Goal: Task Accomplishment & Management: Complete application form

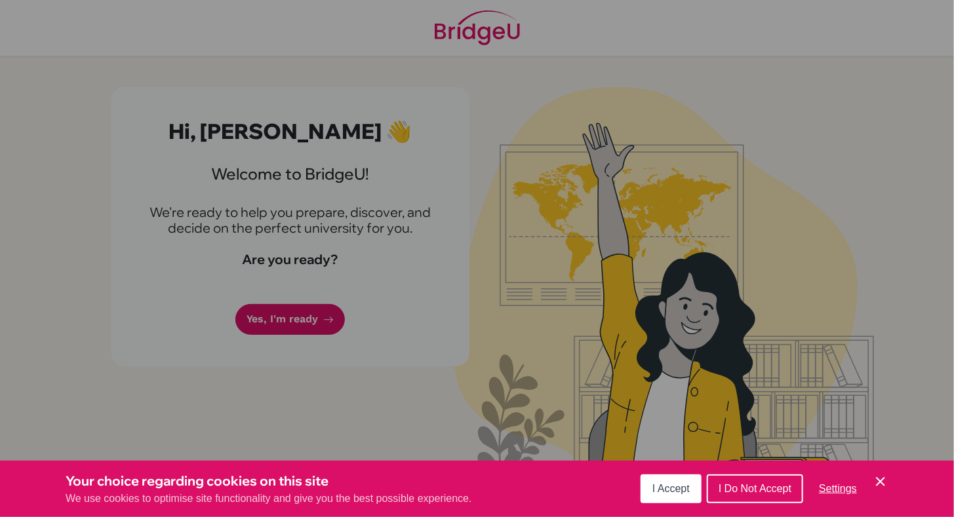
click at [681, 480] on button "I Accept" at bounding box center [671, 489] width 61 height 29
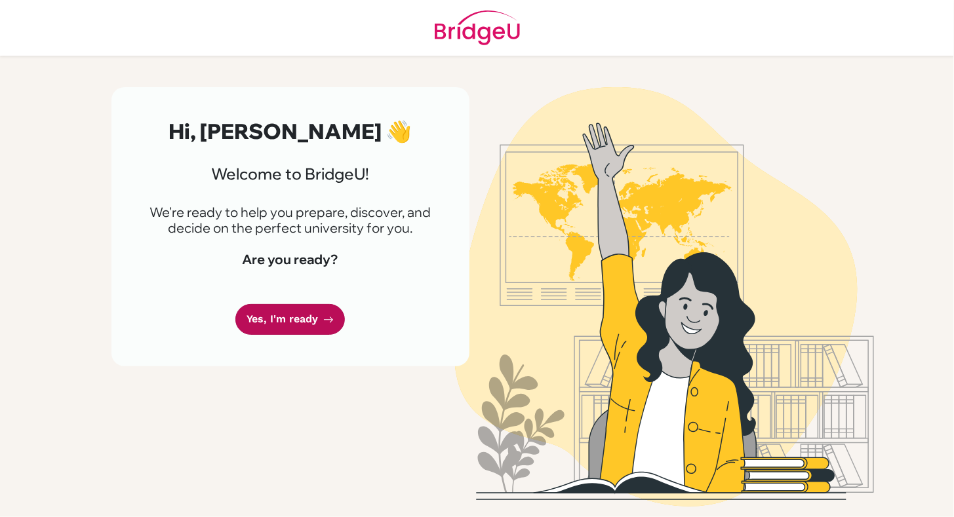
click at [302, 329] on link "Yes, I'm ready" at bounding box center [290, 319] width 110 height 31
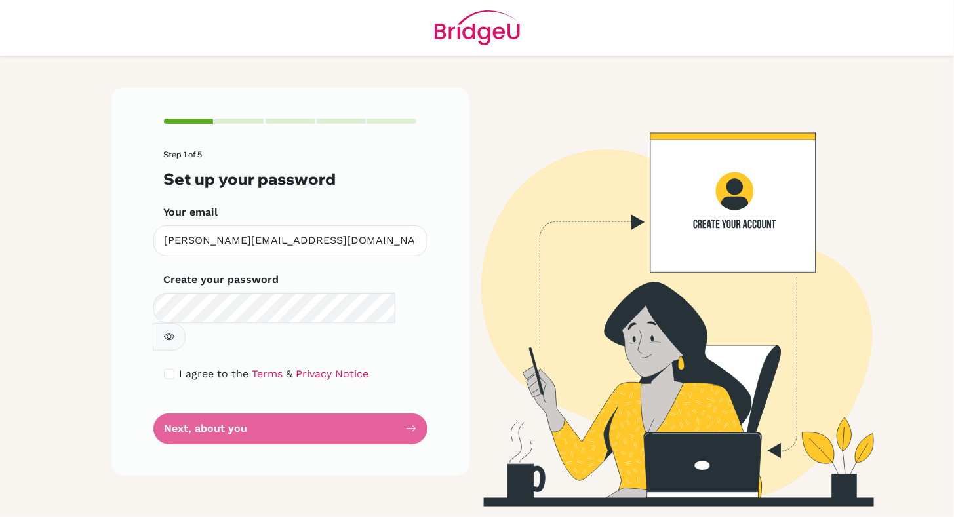
click at [186, 323] on button "button" at bounding box center [169, 337] width 33 height 28
click at [174, 332] on icon "button" at bounding box center [169, 337] width 10 height 10
click at [316, 399] on form "Step 1 of 5 Set up your password Your email [PERSON_NAME][EMAIL_ADDRESS][DOMAIN…" at bounding box center [290, 297] width 253 height 294
click at [174, 367] on div "I agree to the Terms & Privacy Notice" at bounding box center [290, 375] width 253 height 16
click at [171, 369] on input "checkbox" at bounding box center [169, 374] width 10 height 10
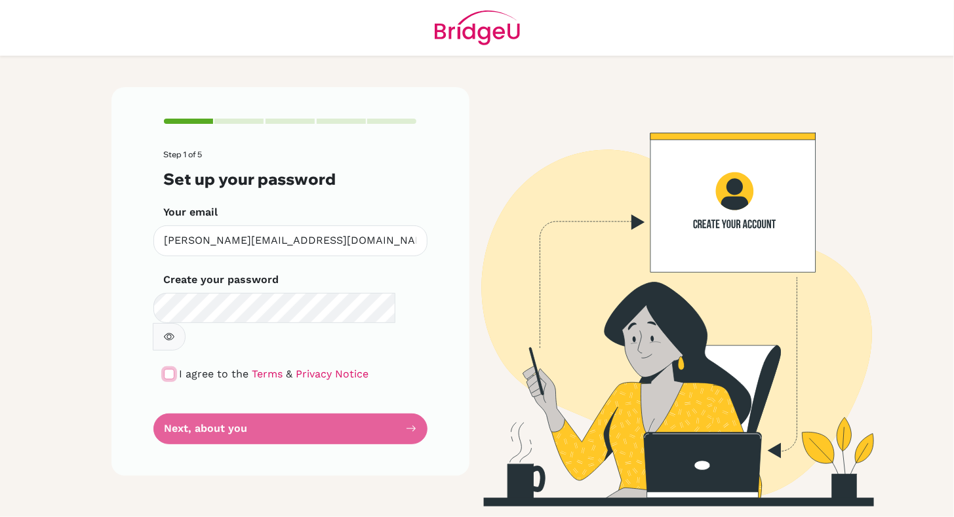
checkbox input "true"
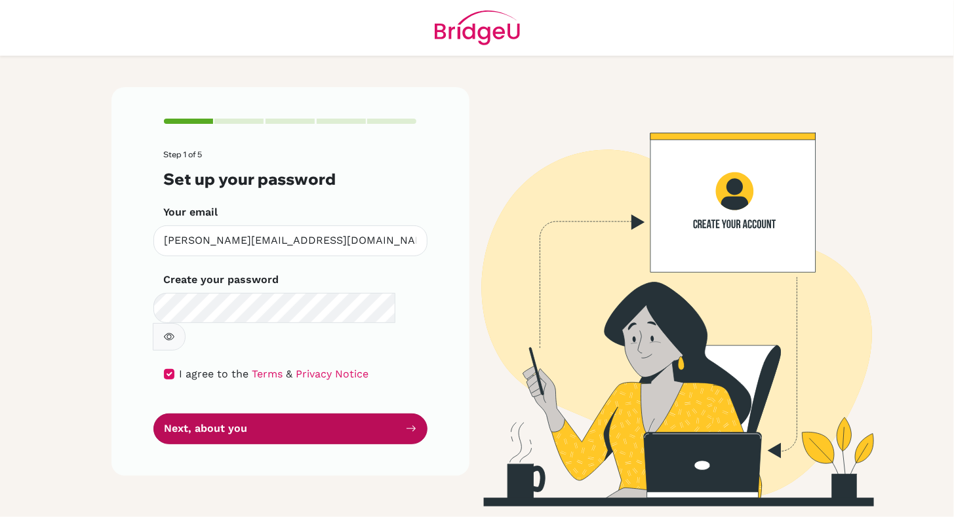
click at [211, 414] on button "Next, about you" at bounding box center [290, 429] width 274 height 31
